Goal: Transaction & Acquisition: Purchase product/service

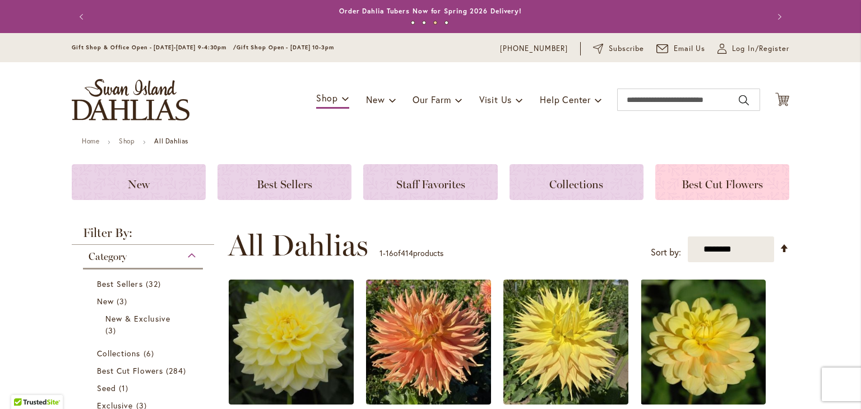
click at [743, 185] on span "Best Cut Flowers" at bounding box center [722, 184] width 81 height 13
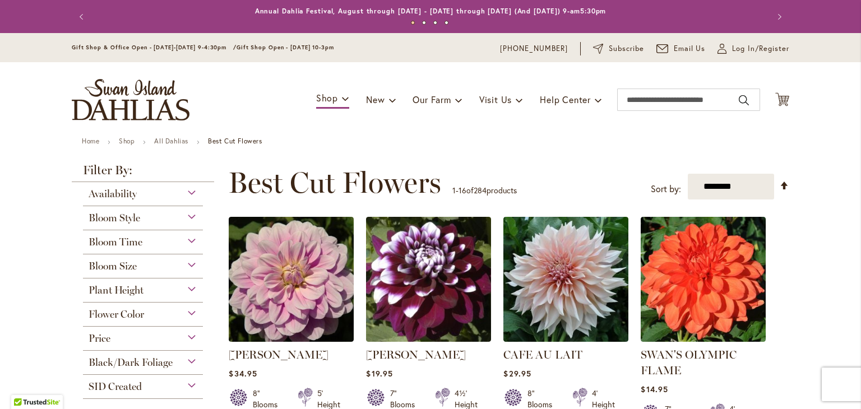
click at [156, 338] on div "Price" at bounding box center [143, 336] width 120 height 18
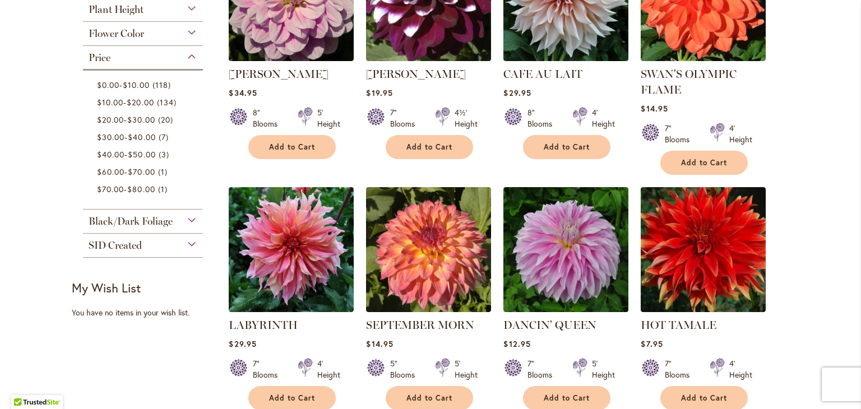
scroll to position [256, 0]
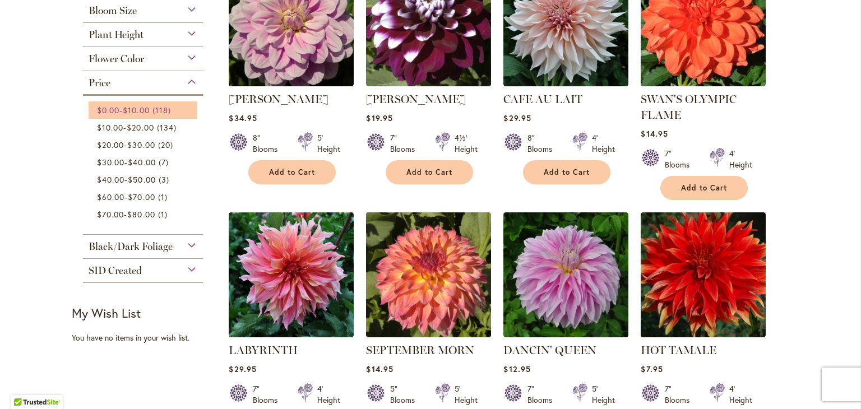
click at [148, 112] on span "$10.00" at bounding box center [136, 110] width 26 height 11
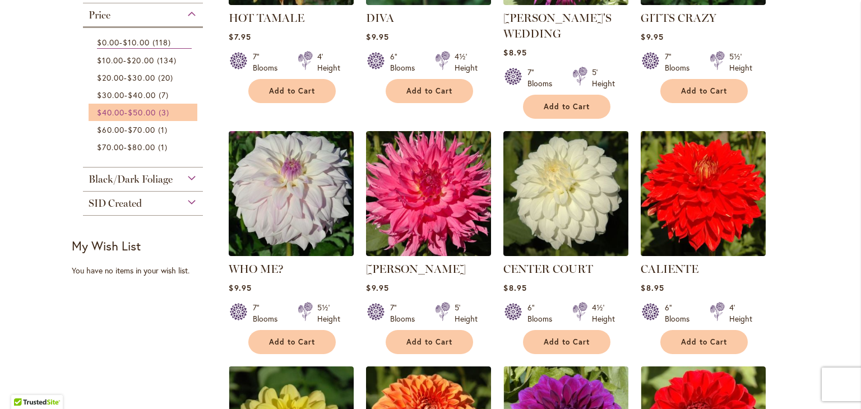
scroll to position [387, 0]
